Goal: Task Accomplishment & Management: Manage account settings

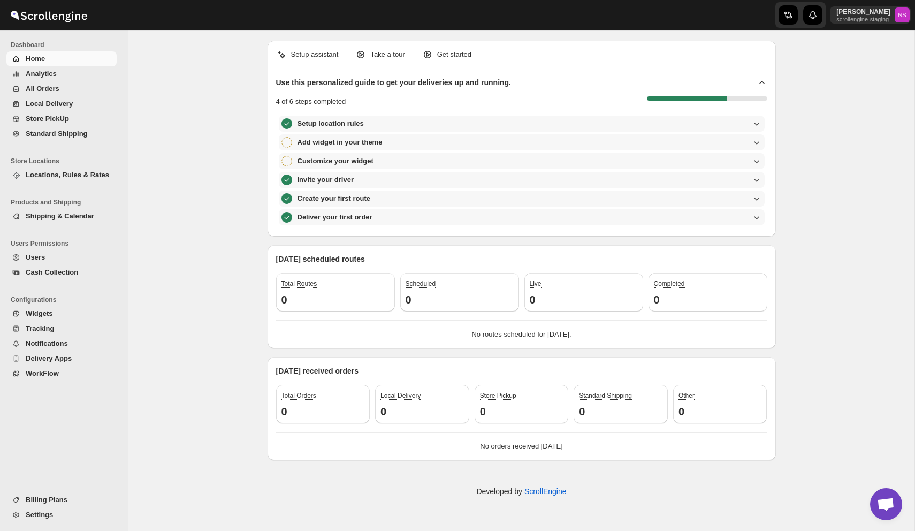
click at [58, 521] on button "Settings" at bounding box center [61, 514] width 110 height 15
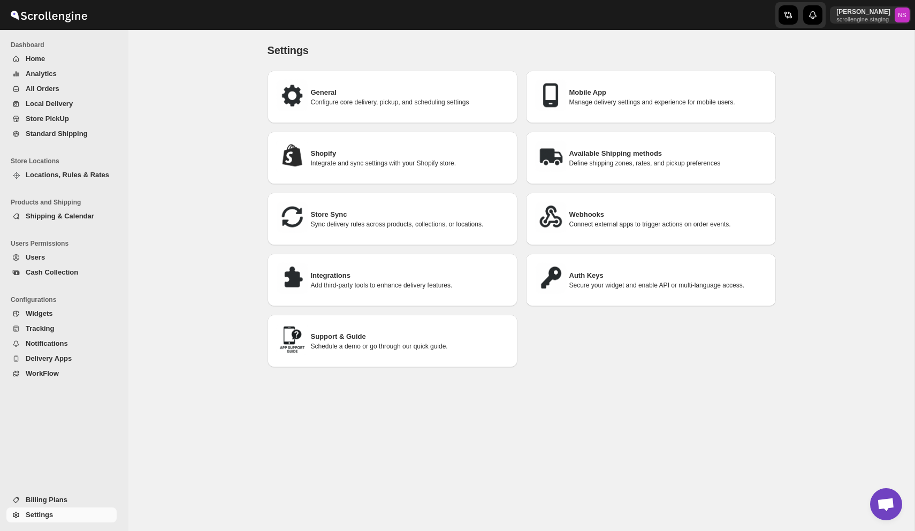
click at [367, 90] on h3 "General" at bounding box center [410, 92] width 198 height 11
select select "a"
click at [388, 89] on h3 "General" at bounding box center [410, 92] width 198 height 11
select select "a"
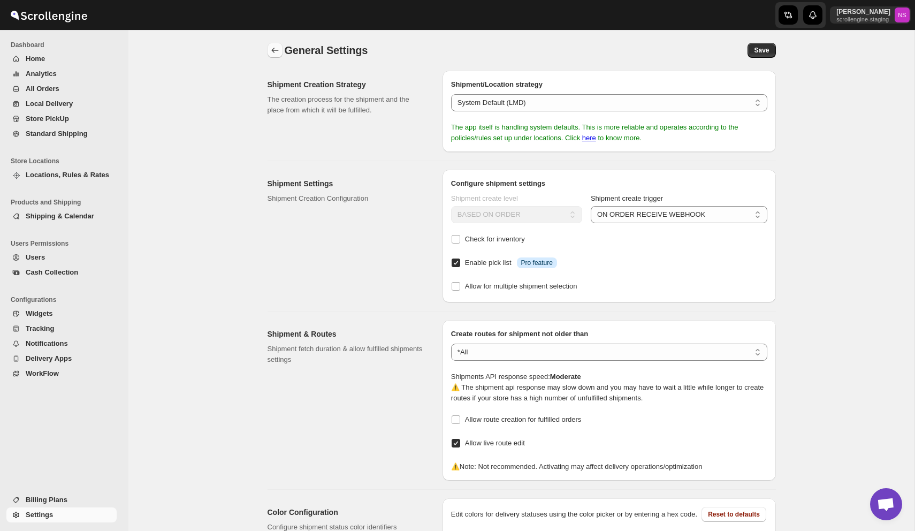
click at [277, 51] on icon "back" at bounding box center [275, 50] width 11 height 11
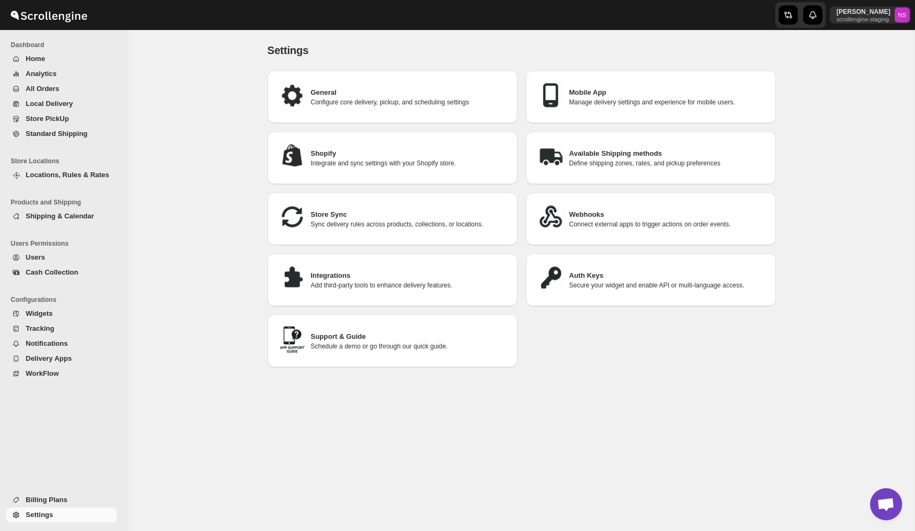
click at [375, 285] on p "Add third-party tools to enhance delivery features." at bounding box center [410, 285] width 198 height 9
